Goal: Navigation & Orientation: Find specific page/section

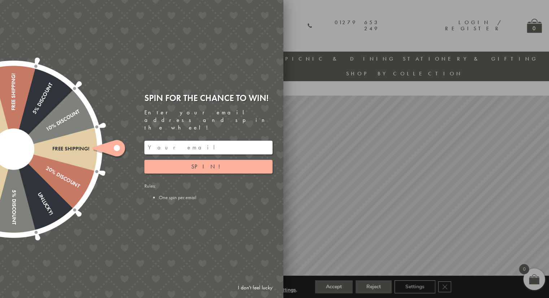
click at [267, 293] on link "I don't feel lucky" at bounding box center [255, 287] width 42 height 13
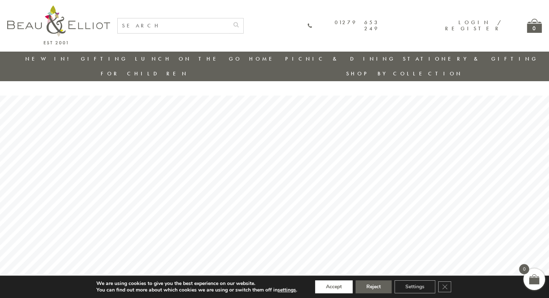
click at [331, 290] on button "Accept" at bounding box center [334, 286] width 38 height 13
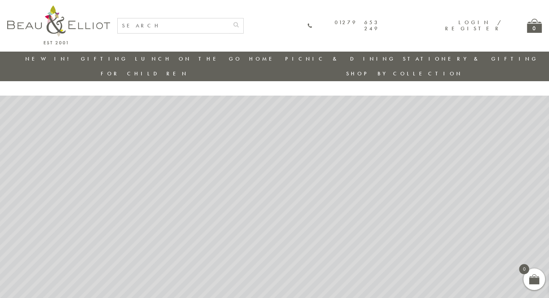
click at [403, 58] on link "Stationery & Gifting" at bounding box center [470, 58] width 135 height 7
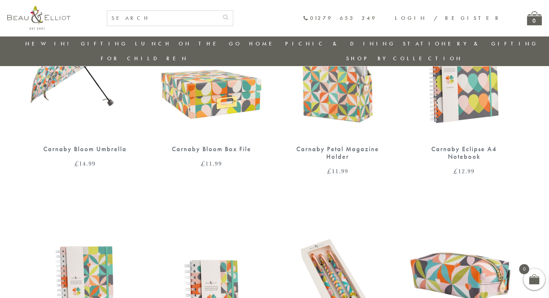
scroll to position [339, 0]
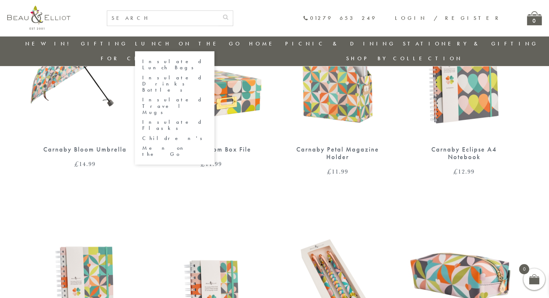
click at [154, 42] on link "Lunch On The Go" at bounding box center [188, 43] width 107 height 7
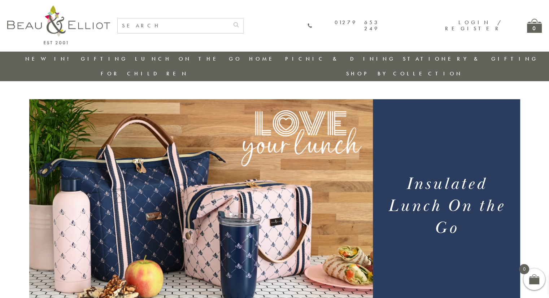
click at [45, 58] on link "New in!" at bounding box center [49, 58] width 48 height 7
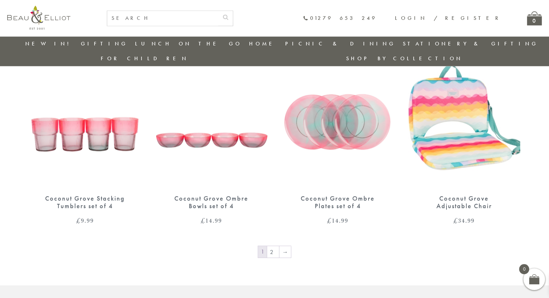
scroll to position [1154, 0]
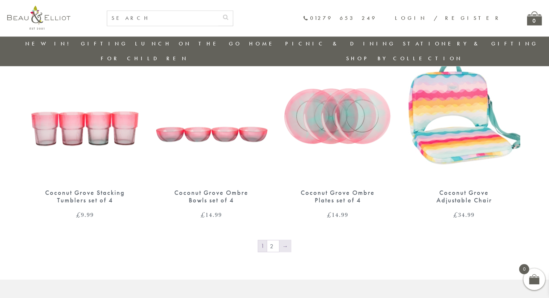
click at [284, 240] on link "→" at bounding box center [285, 246] width 12 height 12
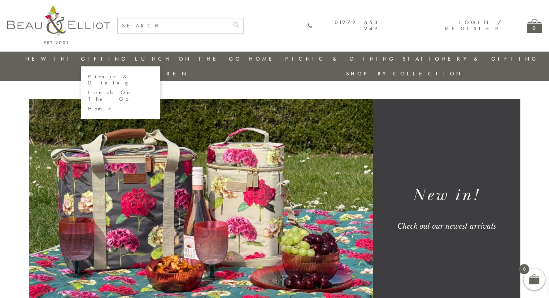
click at [85, 59] on link "Gifting" at bounding box center [104, 58] width 47 height 7
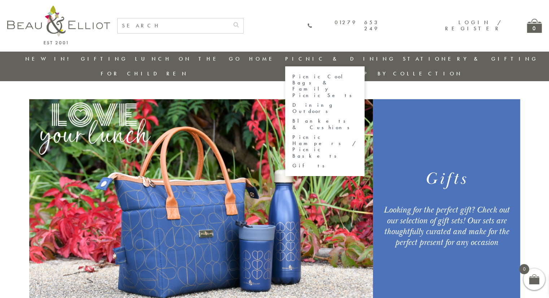
click at [285, 55] on link "Picnic & Dining" at bounding box center [340, 58] width 110 height 7
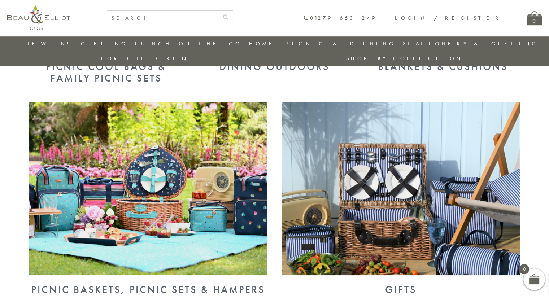
scroll to position [449, 0]
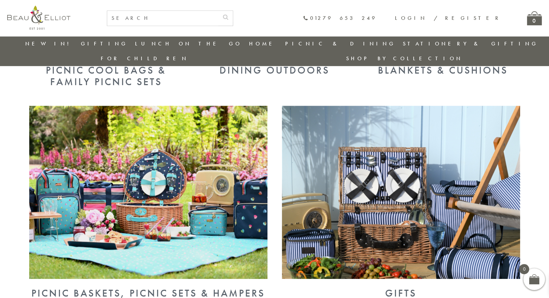
click at [519, 259] on img at bounding box center [401, 192] width 238 height 173
click at [531, 202] on section "Picnic Cool Bags & Family Picnic Sets Dining Outdoors Blankets & Cushions Picni…" at bounding box center [274, 94] width 549 height 435
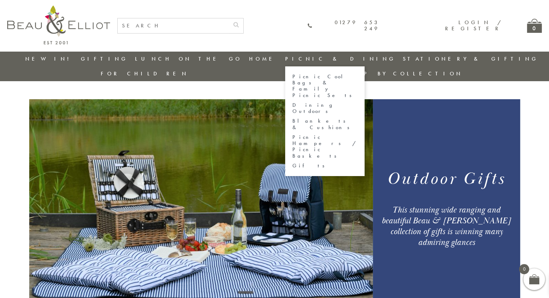
click at [285, 59] on link "Picnic & Dining" at bounding box center [340, 58] width 110 height 7
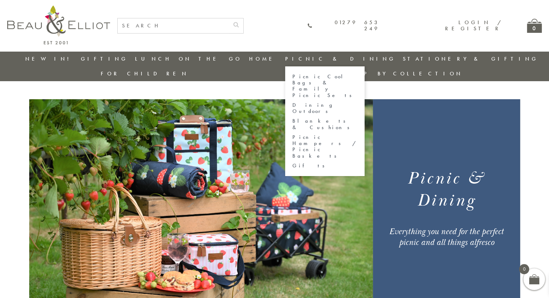
click at [285, 62] on link "Picnic & Dining" at bounding box center [340, 58] width 110 height 7
click at [285, 56] on link "Picnic & Dining" at bounding box center [340, 58] width 110 height 7
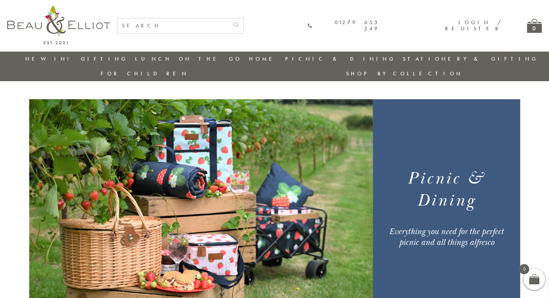
click at [286, 62] on link "Picnic & Dining" at bounding box center [340, 58] width 110 height 7
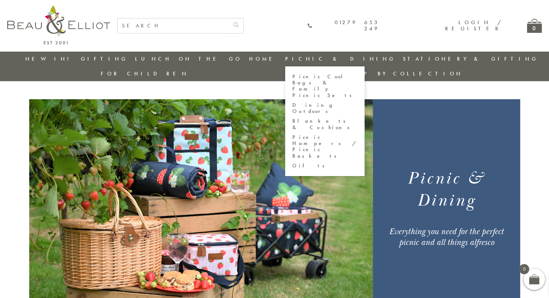
click at [285, 58] on link "Picnic & Dining" at bounding box center [340, 58] width 110 height 7
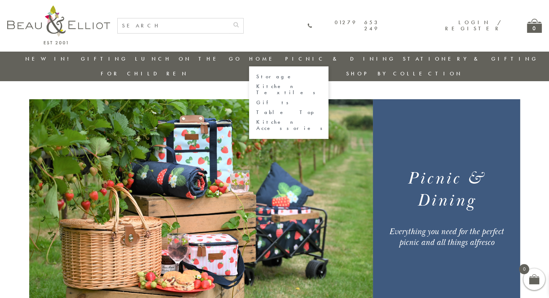
click at [249, 62] on link "Home" at bounding box center [263, 58] width 29 height 7
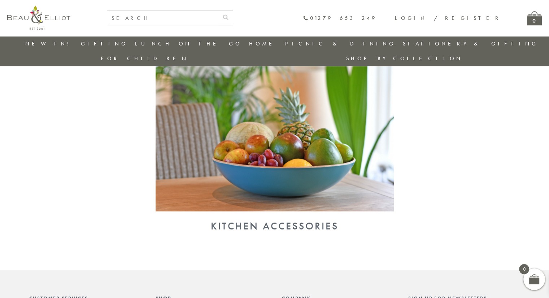
scroll to position [707, 0]
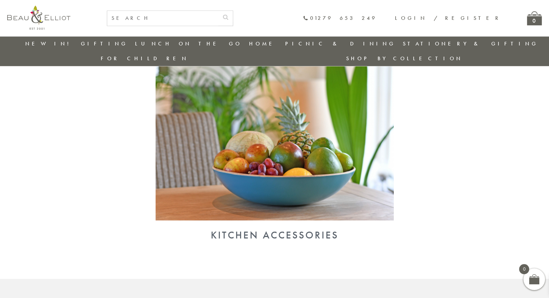
click at [315, 229] on div "Kitchen Accessories" at bounding box center [274, 235] width 491 height 12
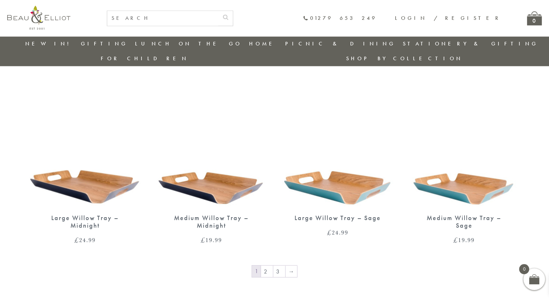
scroll to position [1108, 0]
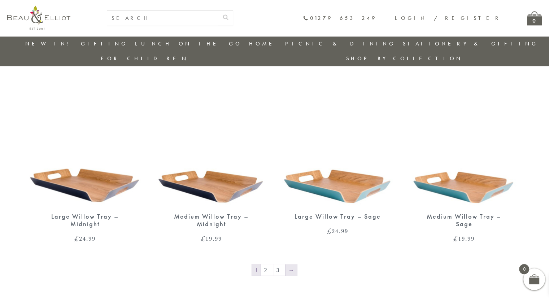
click at [290, 264] on link "→" at bounding box center [291, 270] width 12 height 12
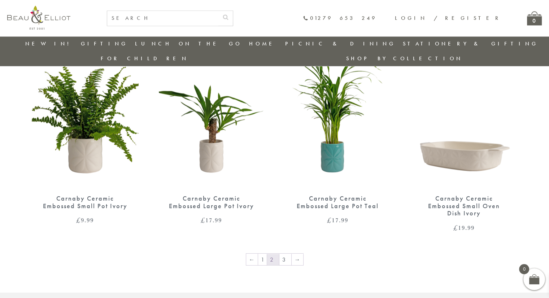
scroll to position [1135, 0]
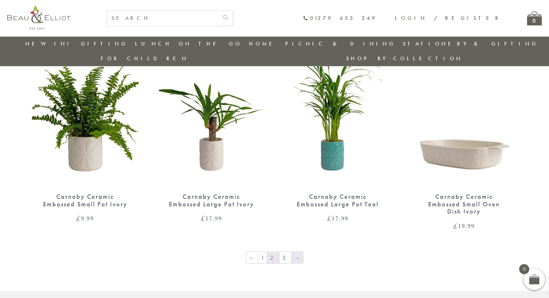
click at [295, 252] on link "→" at bounding box center [297, 258] width 12 height 12
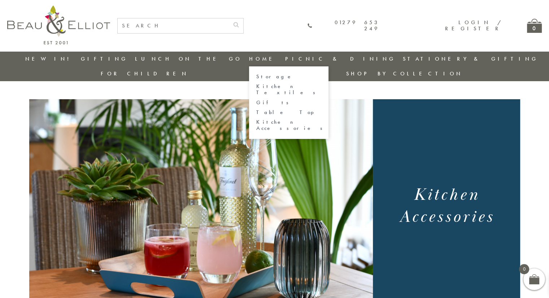
click at [249, 57] on link "Home" at bounding box center [263, 58] width 29 height 7
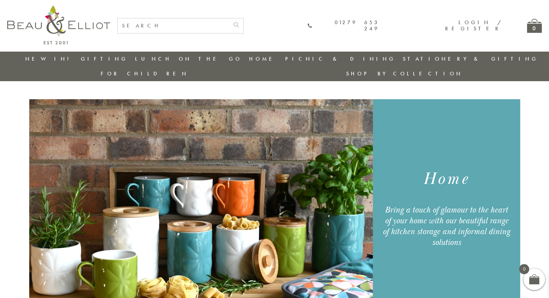
click at [249, 56] on link "Home" at bounding box center [263, 58] width 29 height 7
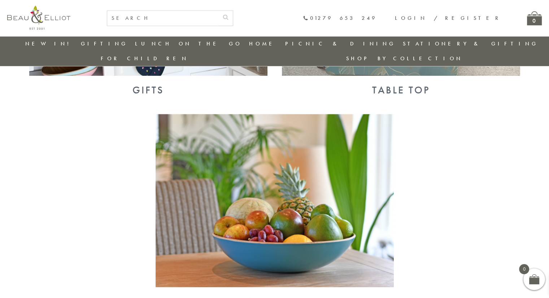
scroll to position [639, 0]
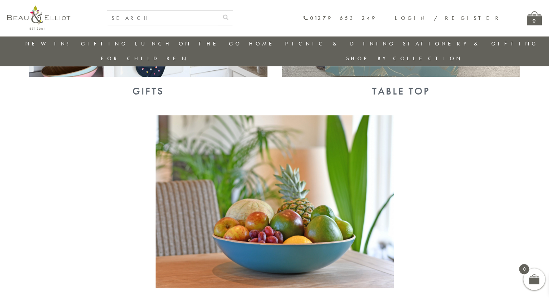
click at [406, 85] on div "Table Top" at bounding box center [401, 91] width 238 height 12
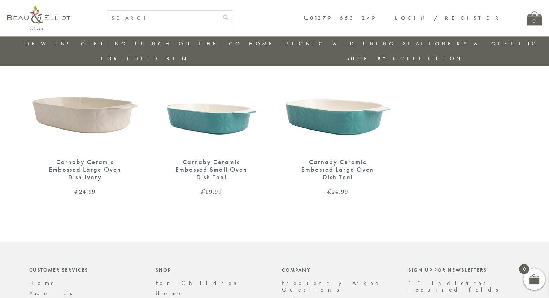
scroll to position [1001, 0]
